Goal: Obtain resource: Obtain resource

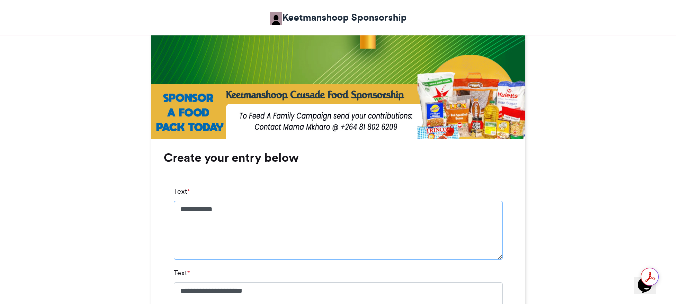
click at [177, 206] on textarea "**********" at bounding box center [338, 230] width 329 height 59
drag, startPoint x: 247, startPoint y: 219, endPoint x: 249, endPoint y: 213, distance: 6.3
click at [249, 214] on textarea "**********" at bounding box center [338, 230] width 329 height 59
type textarea "*"
type textarea "**********"
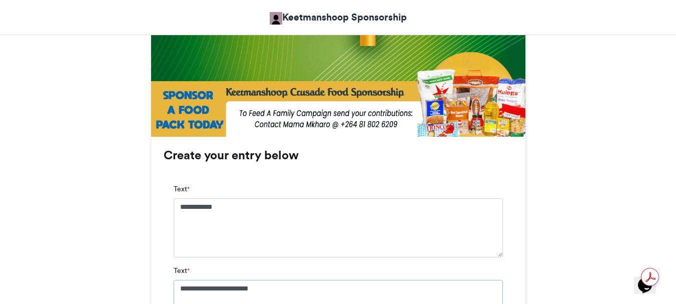
scroll to position [575, 0]
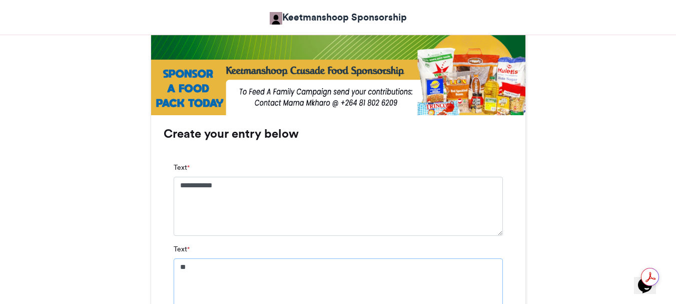
type textarea "*"
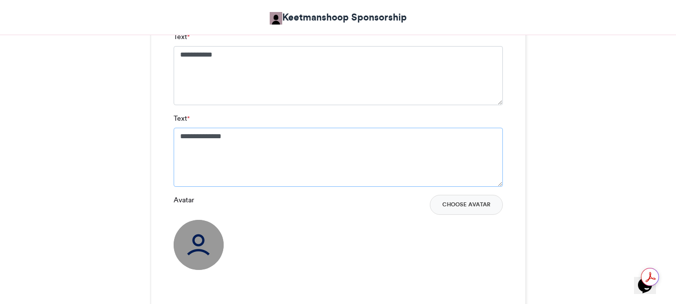
scroll to position [725, 0]
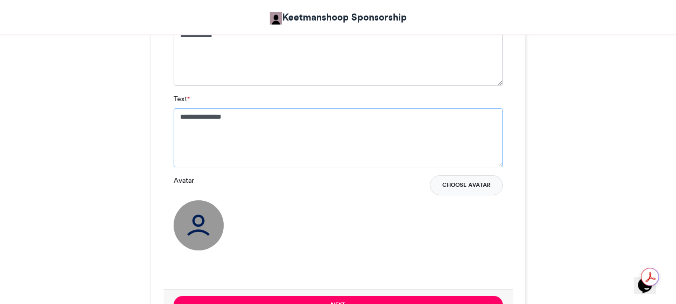
type textarea "**********"
click at [450, 187] on button "Choose Avatar" at bounding box center [466, 185] width 73 height 20
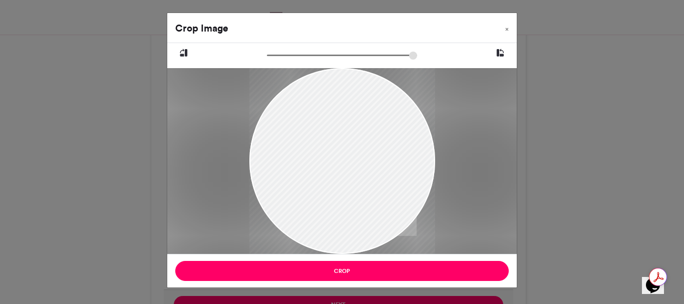
click at [350, 145] on div at bounding box center [342, 159] width 186 height 199
drag, startPoint x: 326, startPoint y: 93, endPoint x: 295, endPoint y: 247, distance: 157.8
click at [295, 247] on div at bounding box center [342, 167] width 186 height 199
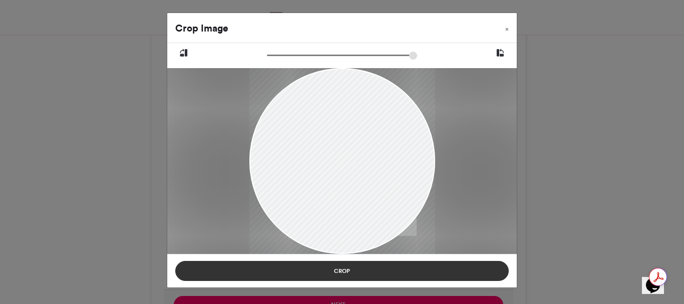
click at [337, 274] on button "Crop" at bounding box center [341, 271] width 333 height 20
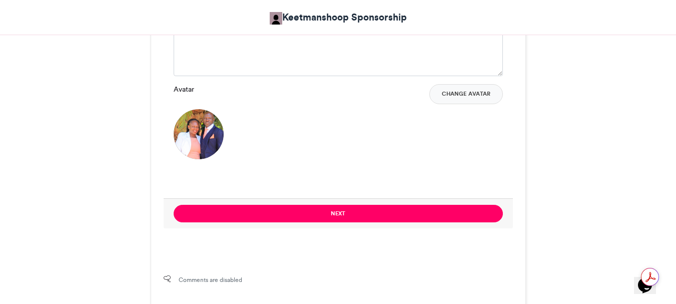
scroll to position [825, 0]
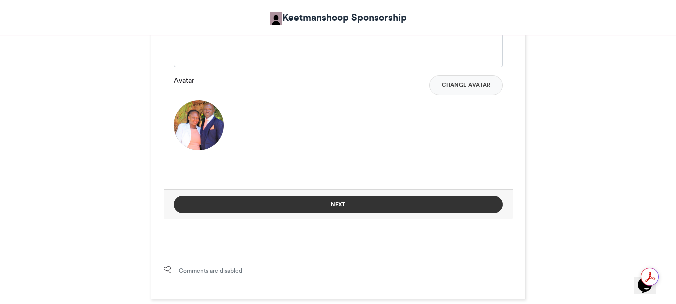
click at [330, 203] on button "Next" at bounding box center [338, 205] width 329 height 18
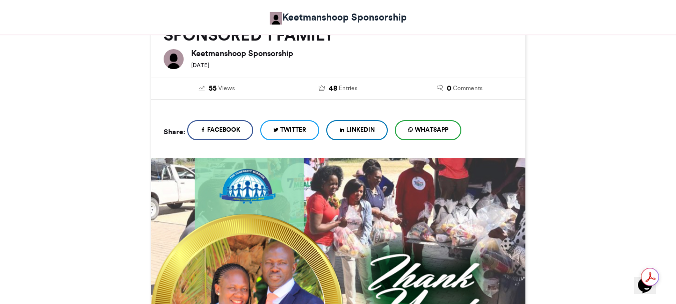
scroll to position [522, 0]
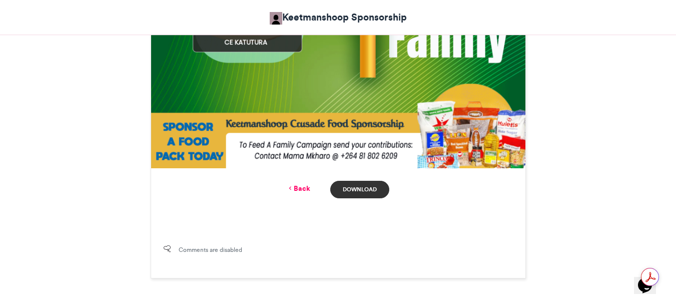
click at [353, 188] on link "Download" at bounding box center [359, 190] width 59 height 18
click at [293, 188] on icon at bounding box center [290, 188] width 7 height 9
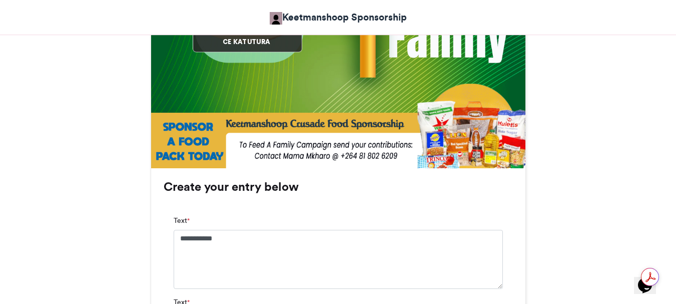
scroll to position [825, 0]
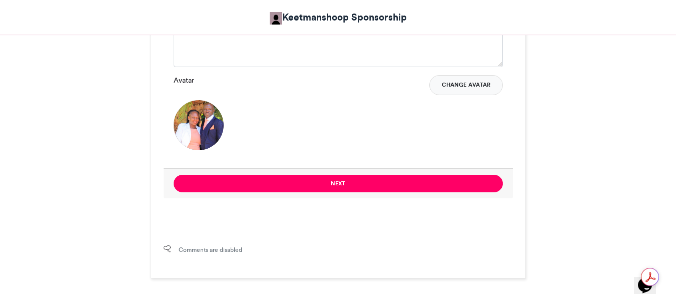
click at [462, 84] on button "Change Avatar" at bounding box center [467, 85] width 74 height 20
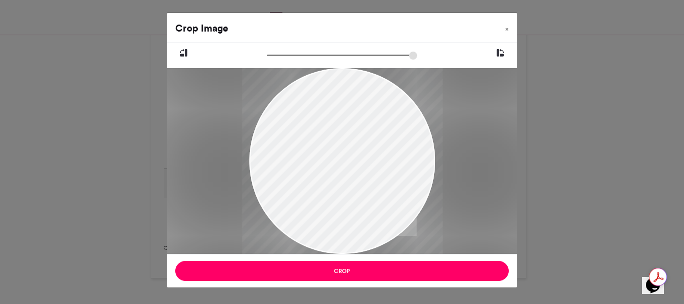
type input "******"
drag, startPoint x: 343, startPoint y: 178, endPoint x: 250, endPoint y: 127, distance: 105.8
click at [250, 127] on div at bounding box center [342, 109] width 186 height 403
drag, startPoint x: 387, startPoint y: 168, endPoint x: 362, endPoint y: 166, distance: 24.1
click at [362, 166] on div at bounding box center [342, 108] width 186 height 403
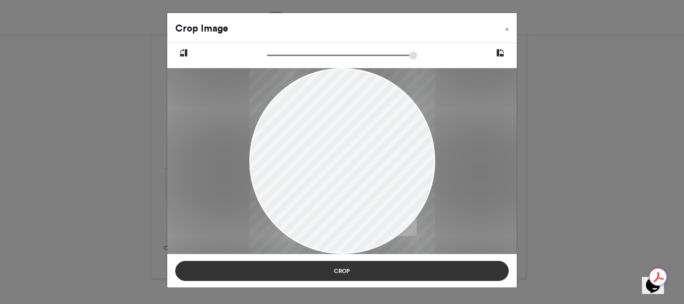
click at [347, 272] on button "Crop" at bounding box center [341, 271] width 333 height 20
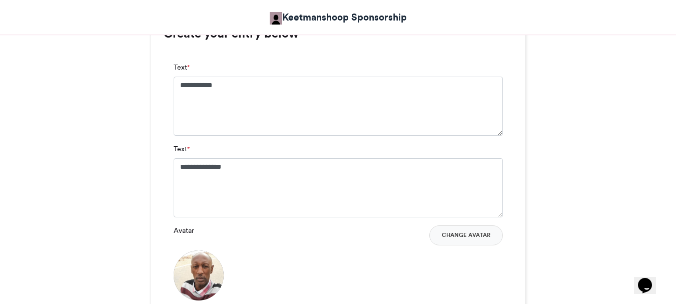
scroll to position [625, 0]
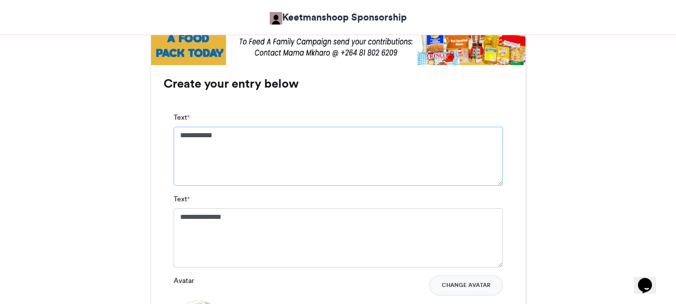
click at [232, 133] on textarea "**********" at bounding box center [338, 156] width 329 height 59
type textarea "*"
type textarea "*******"
click at [246, 208] on textarea "**********" at bounding box center [338, 237] width 329 height 59
click at [248, 219] on textarea "**********" at bounding box center [338, 237] width 329 height 59
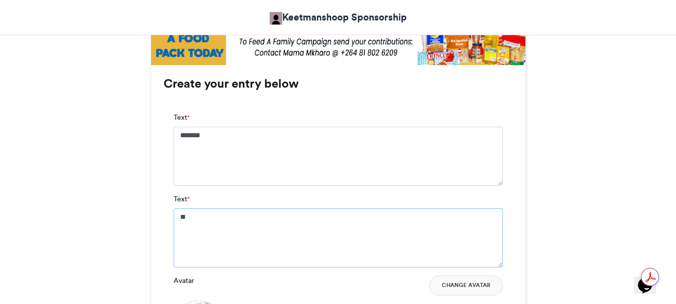
type textarea "*"
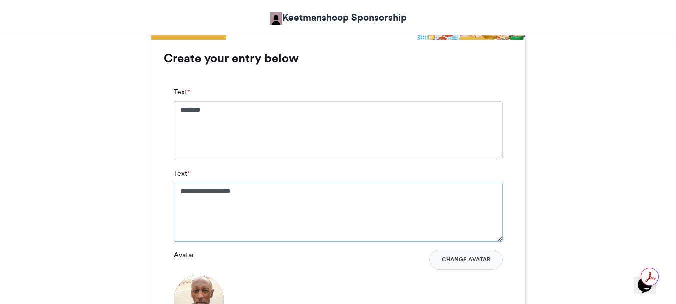
scroll to position [725, 0]
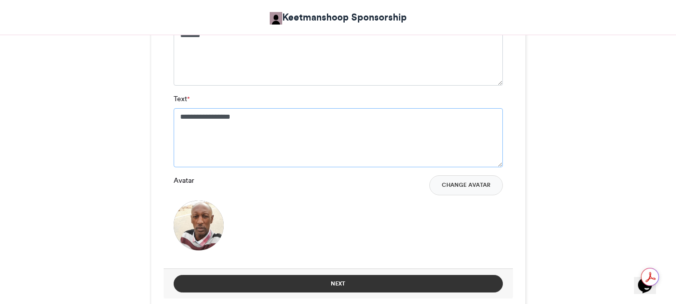
type textarea "**********"
click at [332, 284] on button "Next" at bounding box center [338, 284] width 329 height 18
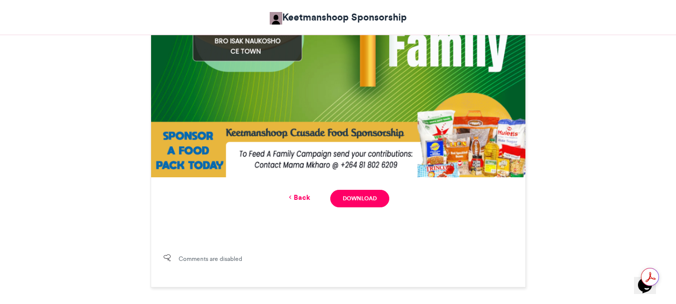
scroll to position [555, 0]
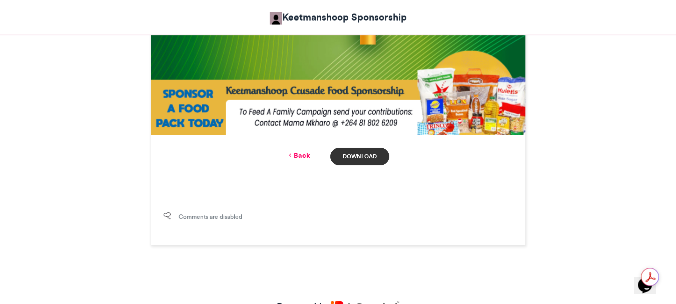
click at [353, 154] on link "Download" at bounding box center [359, 157] width 59 height 18
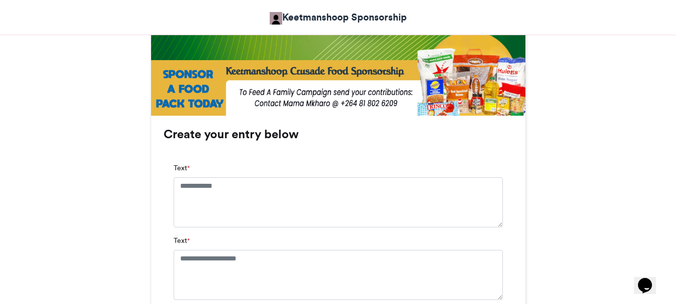
scroll to position [551, 0]
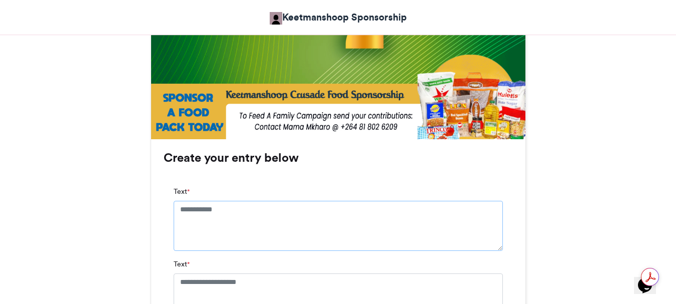
click at [235, 211] on textarea "Text *" at bounding box center [338, 226] width 329 height 50
click at [235, 209] on textarea "Text *" at bounding box center [338, 226] width 329 height 50
click at [231, 209] on textarea "Text *" at bounding box center [338, 226] width 329 height 50
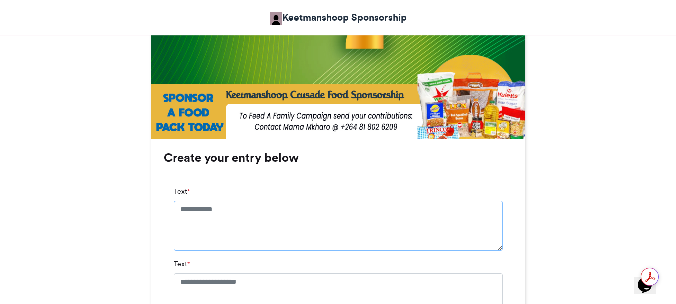
click at [231, 209] on textarea "Text *" at bounding box center [338, 226] width 329 height 50
click at [229, 206] on textarea "Text *" at bounding box center [338, 226] width 329 height 50
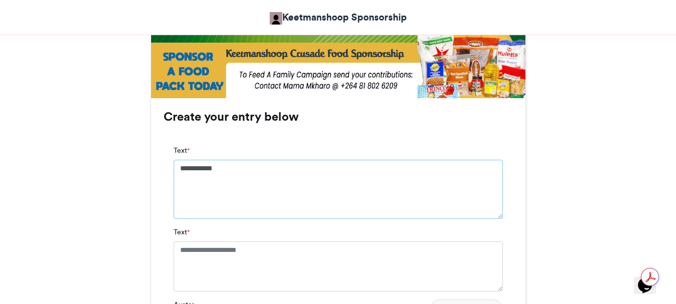
scroll to position [651, 0]
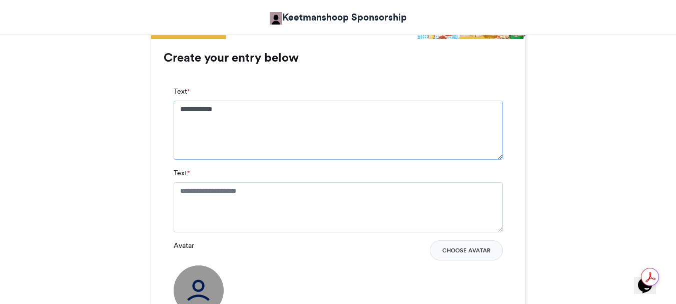
type textarea "**********"
click at [268, 192] on textarea "Text *" at bounding box center [338, 207] width 329 height 50
click at [272, 193] on textarea "Text *" at bounding box center [338, 207] width 329 height 50
click at [271, 193] on textarea "Text *" at bounding box center [338, 207] width 329 height 50
click at [271, 192] on textarea "Text *" at bounding box center [338, 207] width 329 height 50
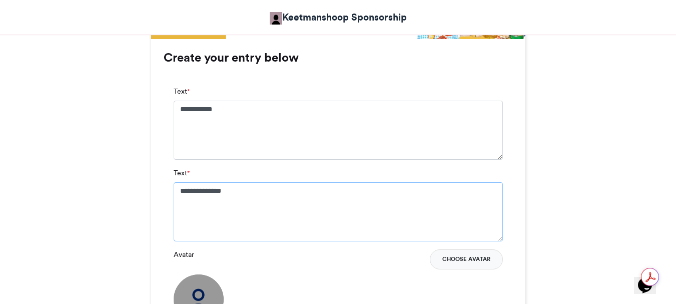
type textarea "**********"
click at [464, 261] on button "Choose Avatar" at bounding box center [466, 259] width 73 height 20
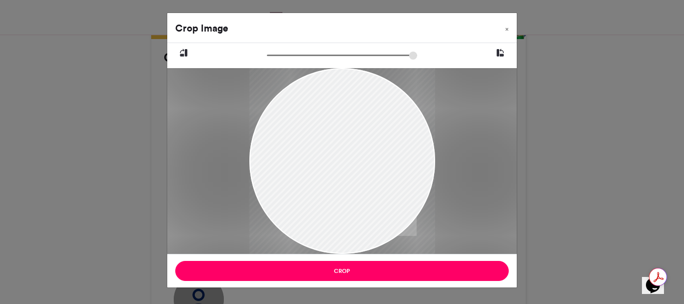
drag, startPoint x: 311, startPoint y: 145, endPoint x: 267, endPoint y: 211, distance: 79.3
click at [267, 211] on div at bounding box center [342, 167] width 186 height 199
drag, startPoint x: 332, startPoint y: 115, endPoint x: 330, endPoint y: 187, distance: 72.6
click at [330, 187] on div at bounding box center [342, 167] width 186 height 199
drag, startPoint x: 407, startPoint y: 172, endPoint x: 332, endPoint y: 260, distance: 115.8
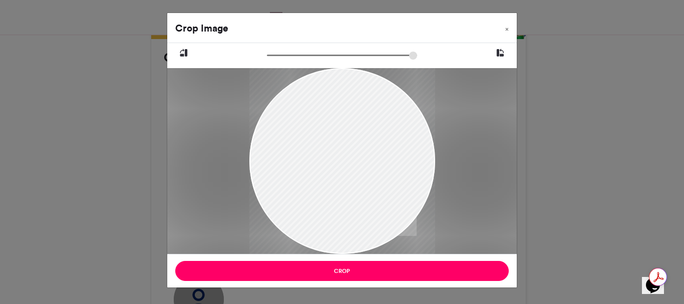
click at [332, 260] on div "Crop Image × Crop" at bounding box center [342, 150] width 350 height 275
drag, startPoint x: 327, startPoint y: 120, endPoint x: 320, endPoint y: 157, distance: 38.3
click at [320, 157] on div at bounding box center [342, 167] width 186 height 199
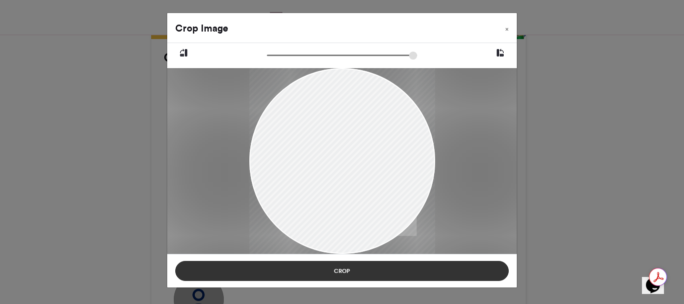
click at [333, 270] on button "Crop" at bounding box center [341, 271] width 333 height 20
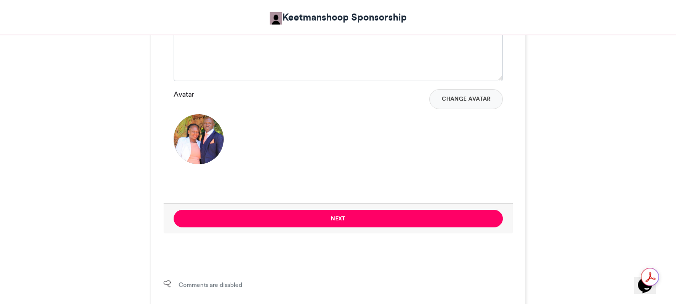
scroll to position [851, 0]
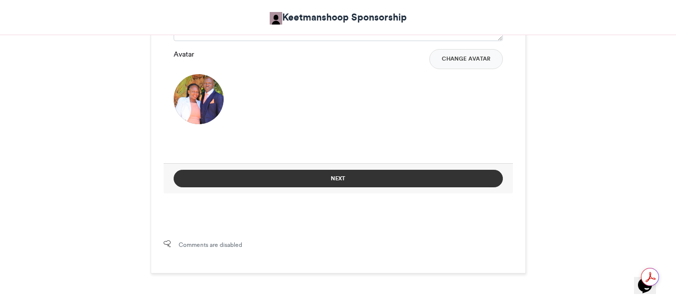
click at [336, 178] on button "Next" at bounding box center [338, 179] width 329 height 18
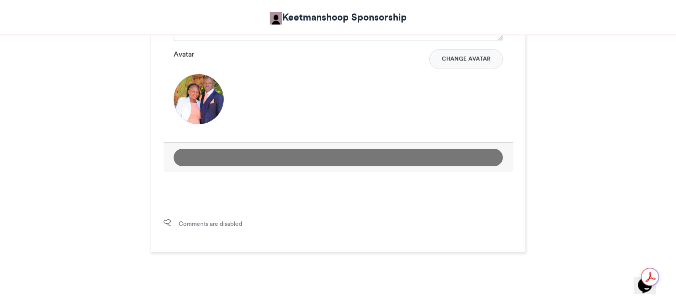
scroll to position [548, 0]
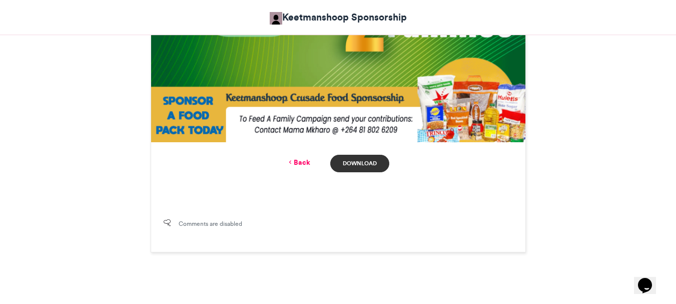
click at [352, 164] on link "Download" at bounding box center [359, 164] width 59 height 18
